Goal: Task Accomplishment & Management: Complete application form

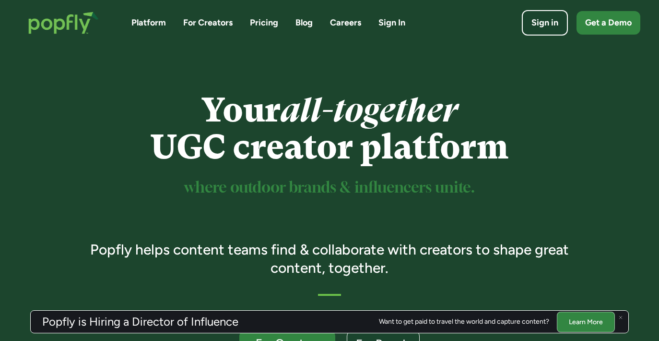
click at [344, 21] on link "Careers" at bounding box center [345, 23] width 31 height 12
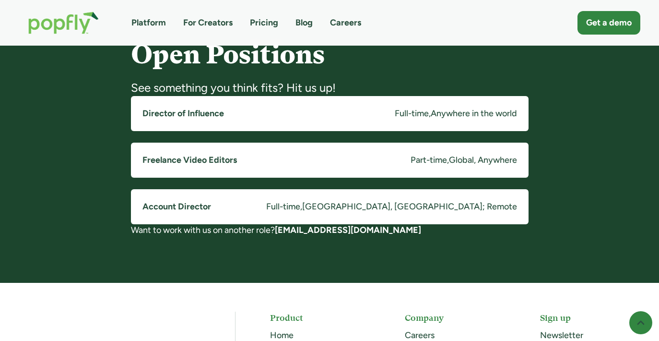
scroll to position [770, 0]
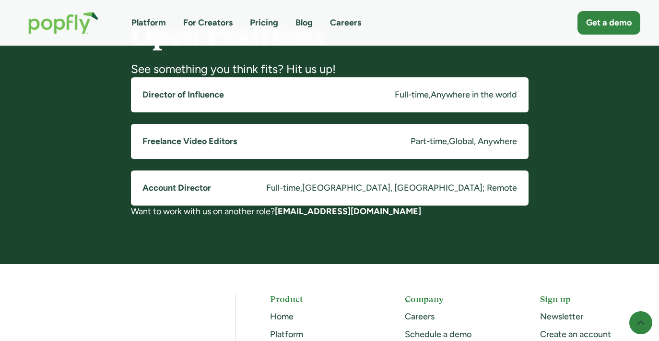
click at [290, 97] on link "Director of Influence Full-time , Anywhere in the world" at bounding box center [330, 94] width 398 height 35
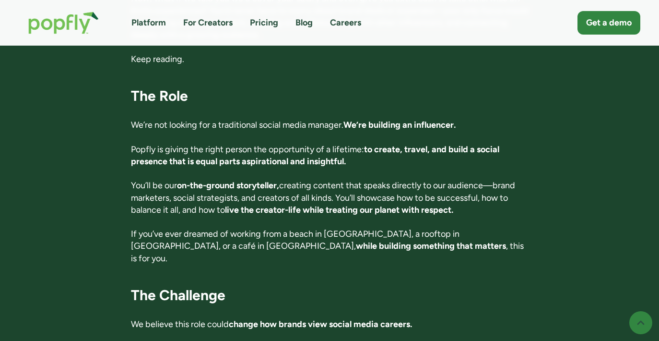
scroll to position [425, 0]
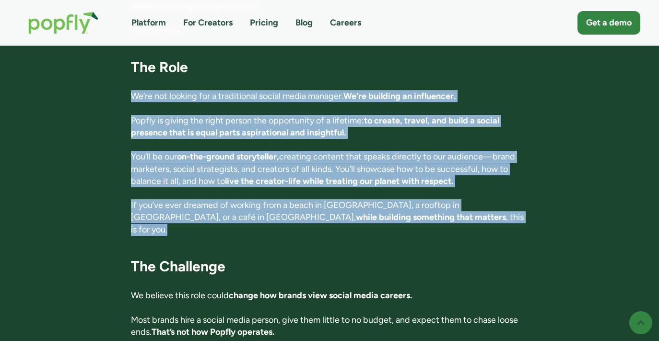
drag, startPoint x: 378, startPoint y: 218, endPoint x: 119, endPoint y: 93, distance: 287.7
copy div "We’re not looking for a traditional social media manager. We’re building an inf…"
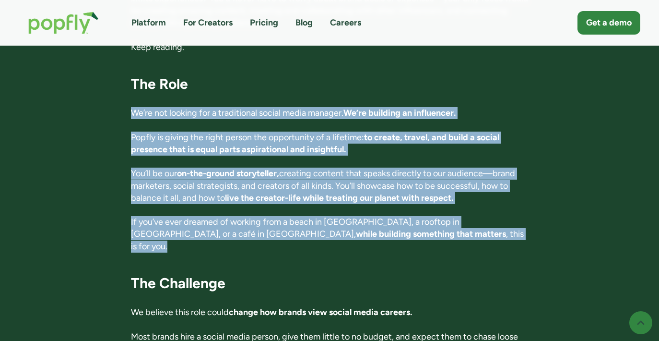
scroll to position [408, 0]
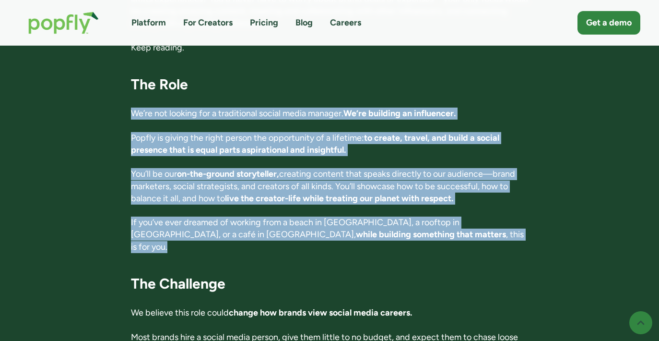
click at [473, 148] on p "Popfly is giving the right person the opportunity of a lifetime: to create, tra…" at bounding box center [330, 144] width 398 height 24
